Goal: Find specific page/section: Find specific page/section

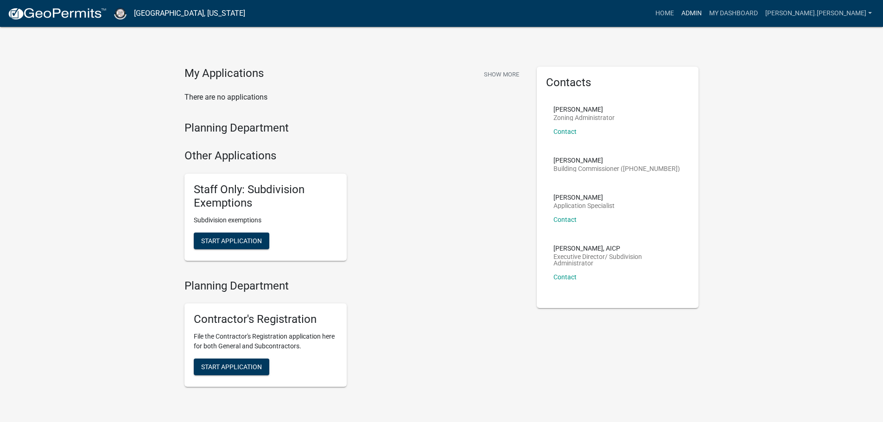
click at [706, 12] on link "Admin" at bounding box center [692, 14] width 28 height 18
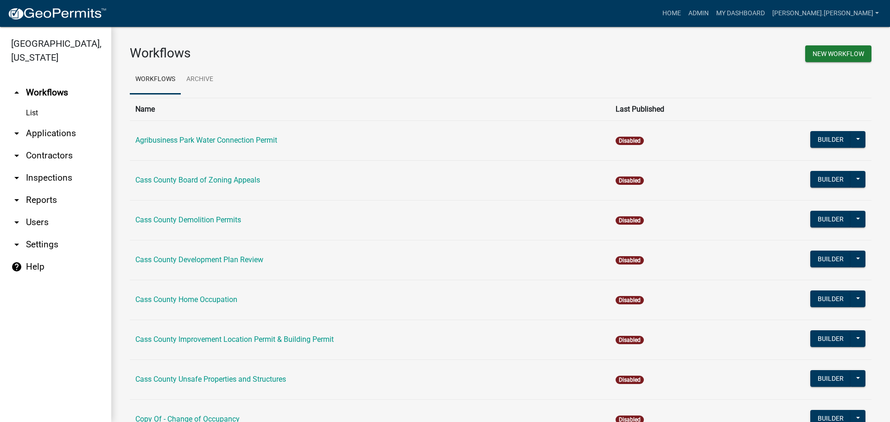
click at [31, 145] on link "arrow_drop_down Contractors" at bounding box center [55, 156] width 111 height 22
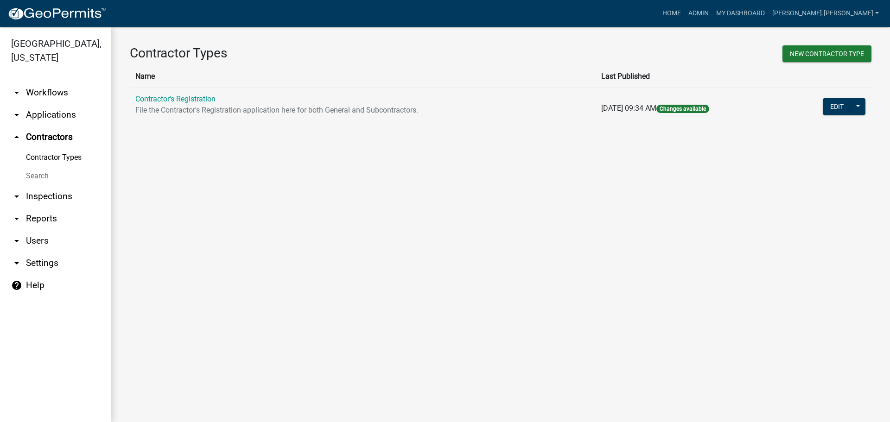
click at [33, 167] on link "Search" at bounding box center [55, 176] width 111 height 19
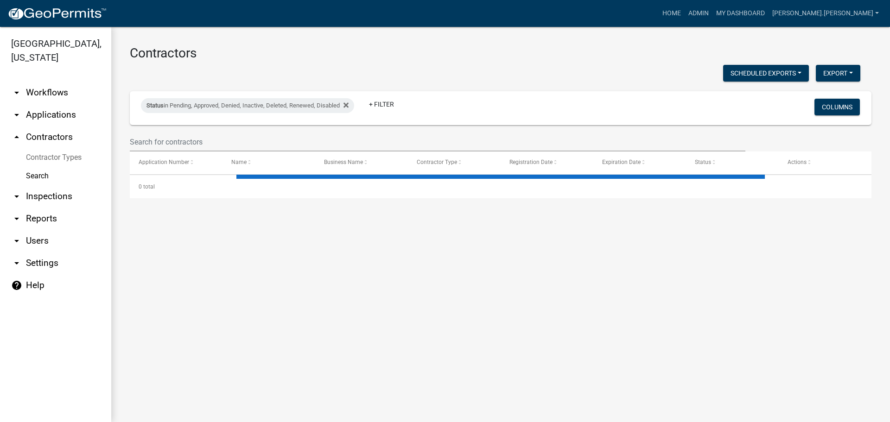
select select "3: 100"
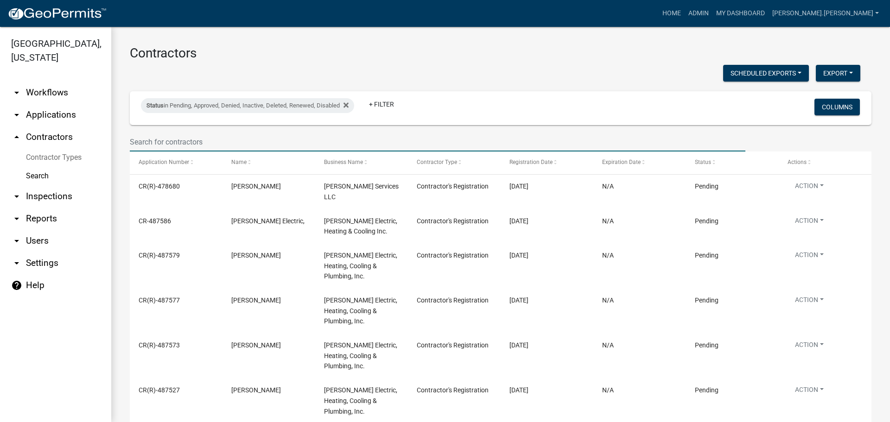
click at [172, 146] on input "text" at bounding box center [438, 142] width 616 height 19
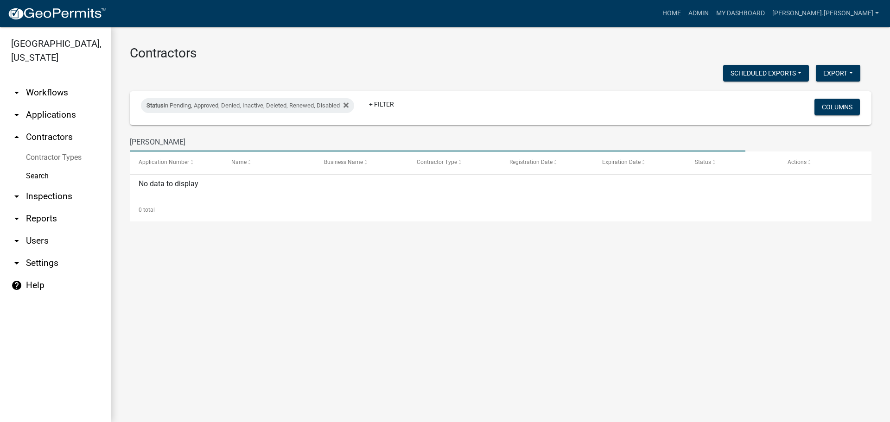
drag, startPoint x: 148, startPoint y: 142, endPoint x: 128, endPoint y: 146, distance: 19.9
click at [128, 146] on div "[PERSON_NAME]" at bounding box center [438, 142] width 630 height 19
type input "[PERSON_NAME]"
drag, startPoint x: 153, startPoint y: 138, endPoint x: 121, endPoint y: 140, distance: 32.5
click at [121, 140] on div "Contractors Scheduled Exports + Create New Export Excel Format (.xlsx) CSV Form…" at bounding box center [500, 133] width 779 height 213
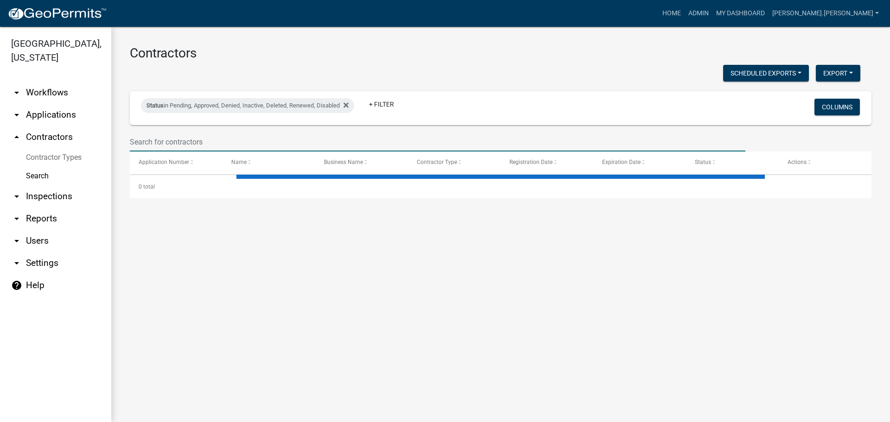
select select "3: 100"
